Goal: Find specific page/section: Find specific page/section

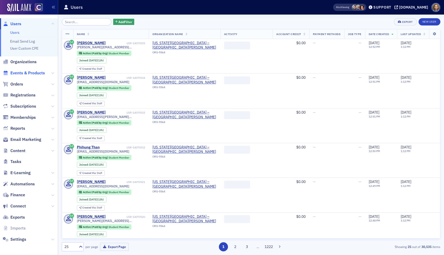
click at [24, 72] on span "Events & Products" at bounding box center [27, 73] width 35 height 6
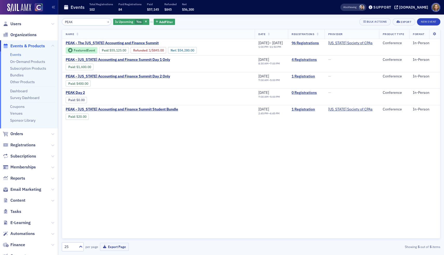
type input "PEAK"
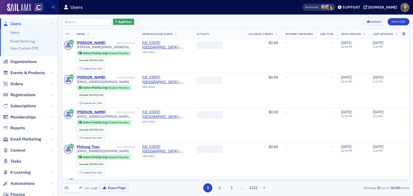
click at [88, 22] on input "search" at bounding box center [87, 21] width 50 height 7
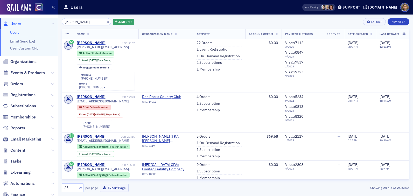
type input "Spencer Kanachin"
